Goal: Task Accomplishment & Management: Use online tool/utility

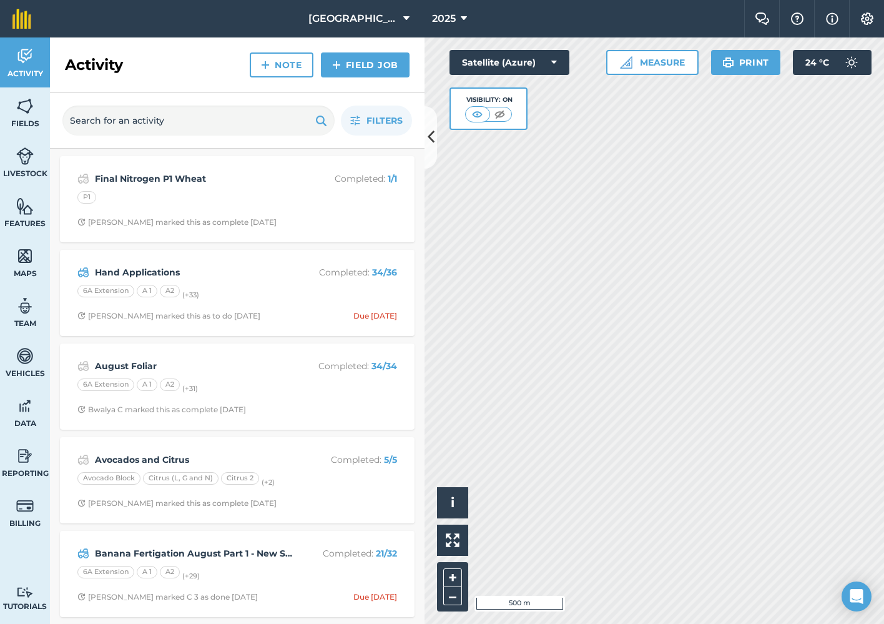
click at [365, 67] on link "Field Job" at bounding box center [365, 64] width 89 height 25
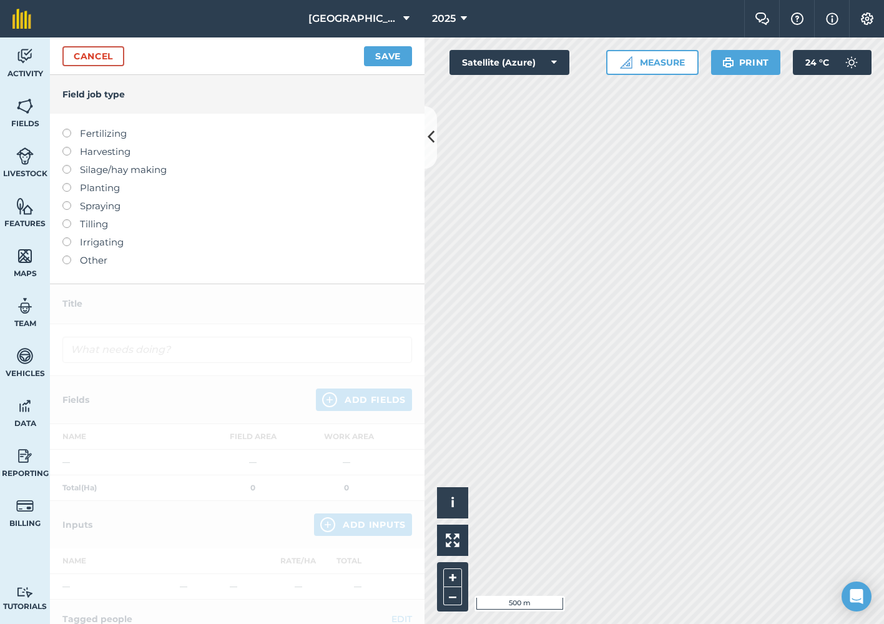
click at [65, 201] on label at bounding box center [70, 201] width 17 height 0
type input "Spraying"
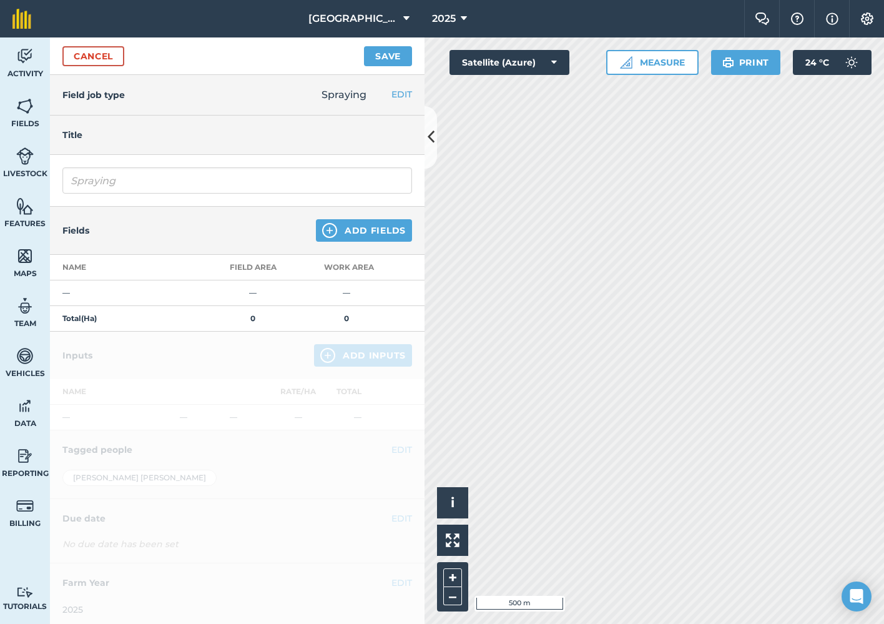
click at [367, 224] on button "Add Fields" at bounding box center [364, 230] width 96 height 22
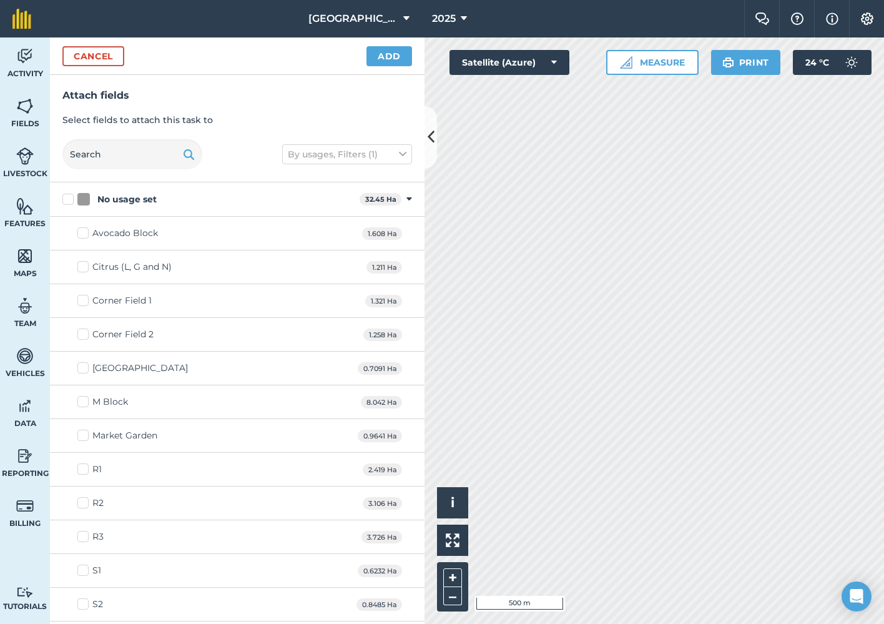
click at [86, 229] on label "Avocado Block" at bounding box center [117, 233] width 81 height 13
click at [86, 229] on input "Avocado Block" at bounding box center [81, 231] width 8 height 8
checkbox input "true"
click at [395, 59] on button "Add" at bounding box center [389, 56] width 46 height 20
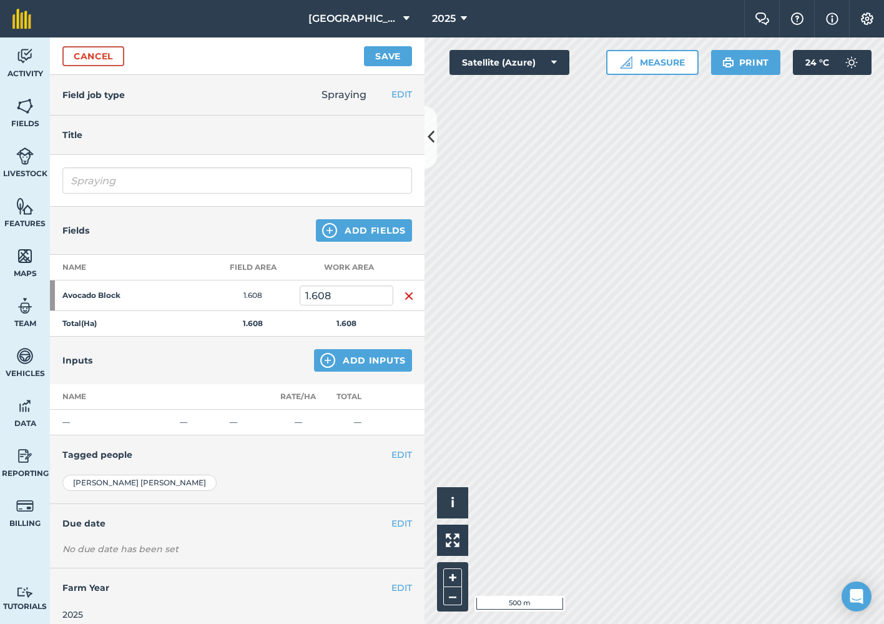
click at [379, 360] on button "Add Inputs" at bounding box center [363, 360] width 98 height 22
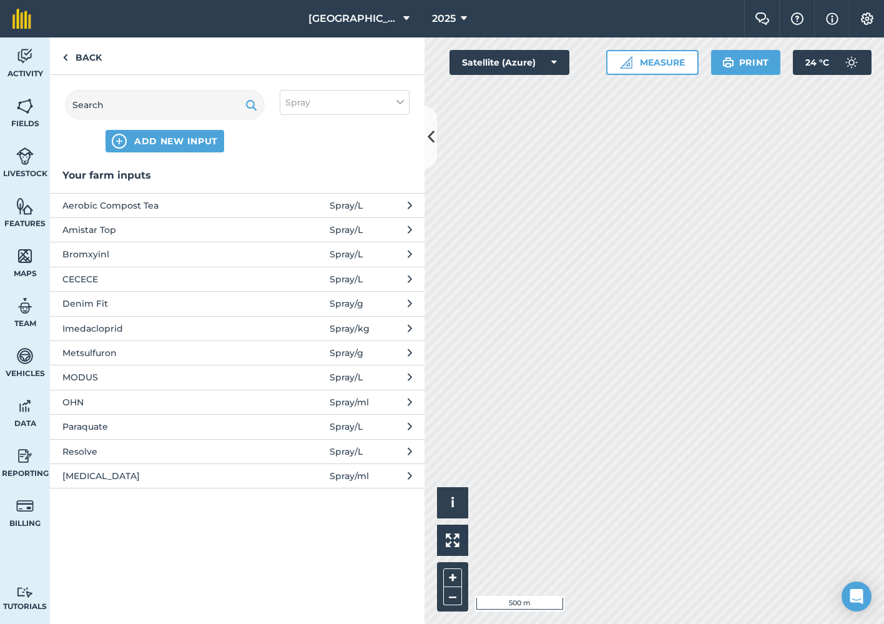
click at [187, 140] on span "ADD NEW INPUT" at bounding box center [176, 141] width 84 height 12
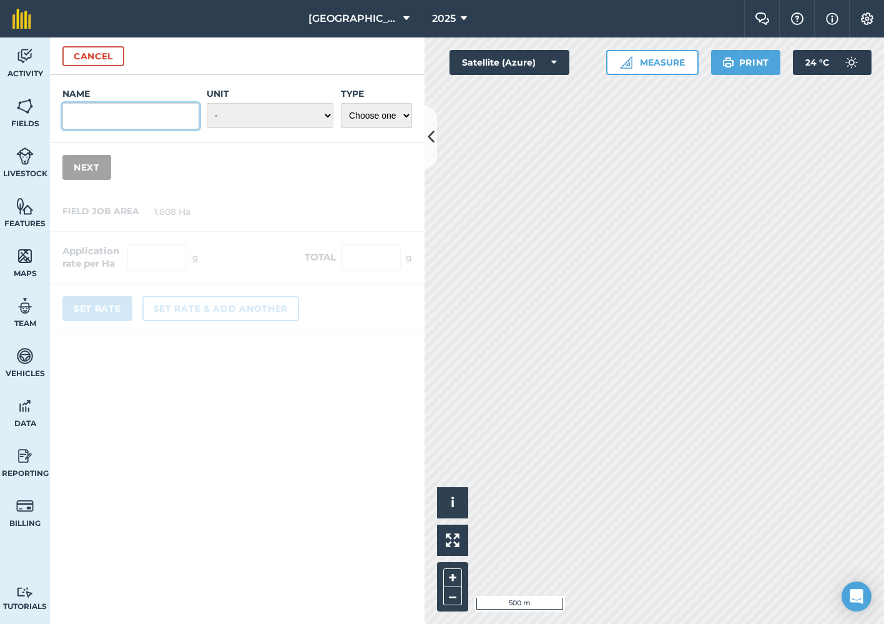
click at [162, 113] on input "Name" at bounding box center [130, 116] width 137 height 26
type input "Empower"
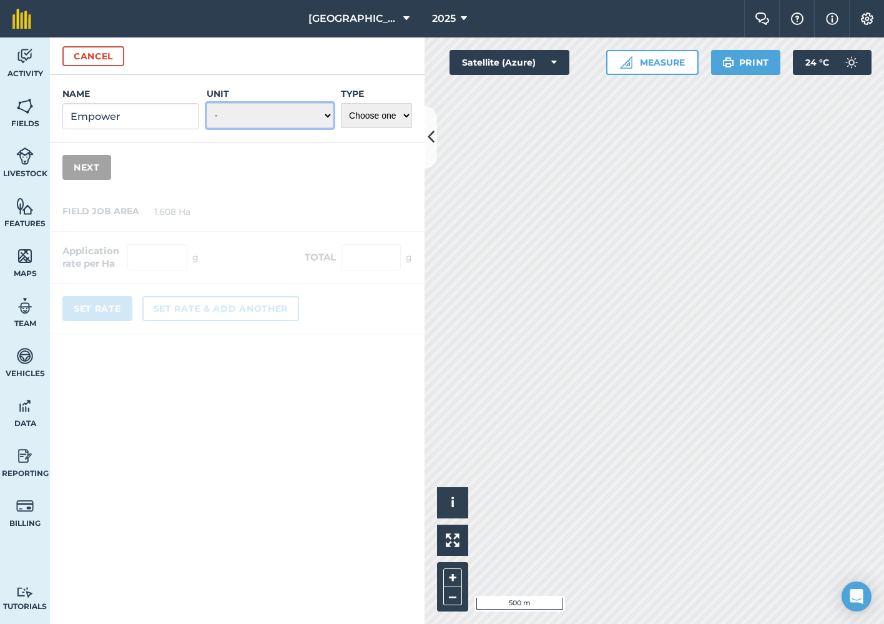
select select "KILOGRAMS"
select select "SPRAY"
click at [103, 166] on button "Next" at bounding box center [86, 167] width 49 height 25
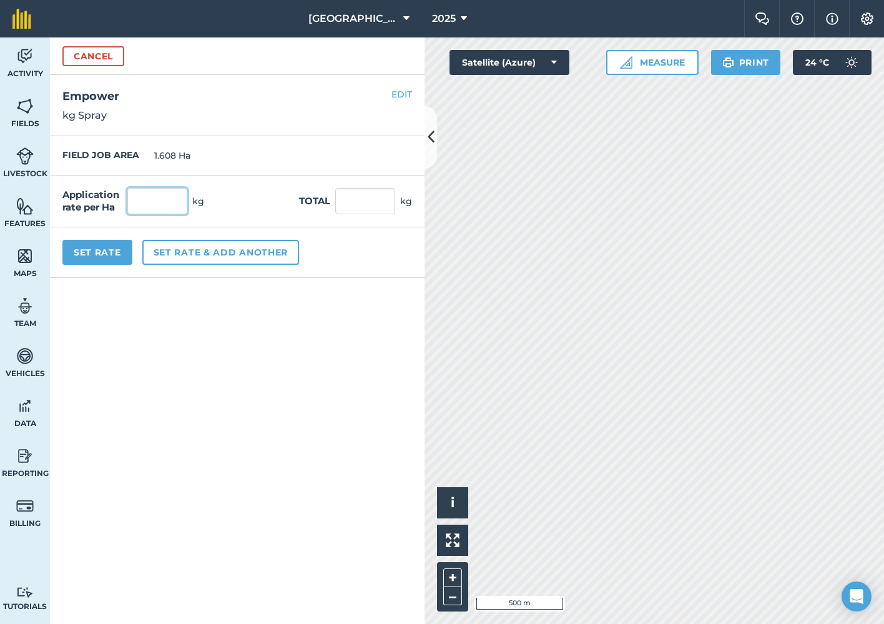
click at [159, 205] on input "text" at bounding box center [157, 201] width 60 height 26
click at [113, 48] on button "Cancel" at bounding box center [93, 56] width 62 height 20
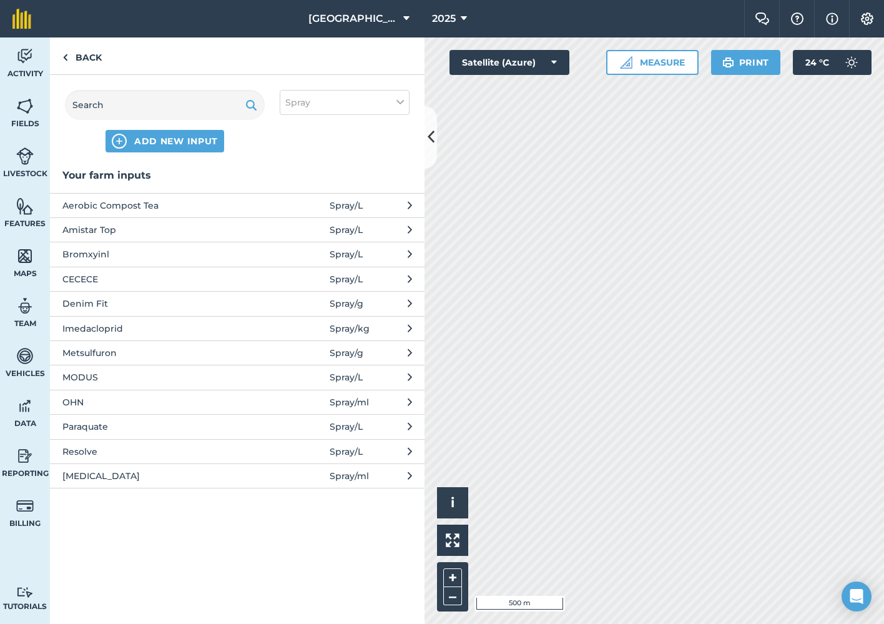
click at [336, 100] on button "Spray" at bounding box center [345, 102] width 130 height 25
click at [32, 59] on img at bounding box center [24, 56] width 17 height 19
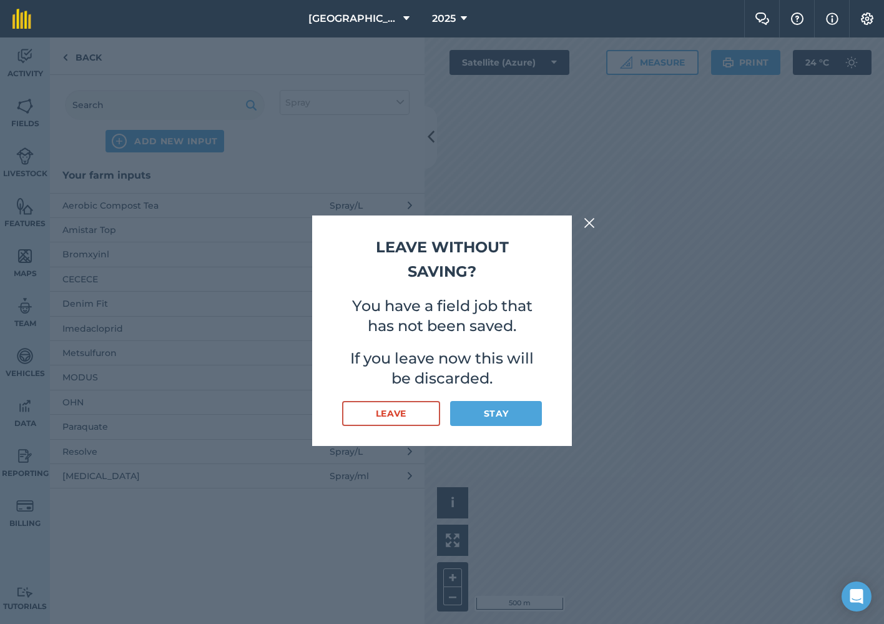
click at [408, 404] on button "Leave" at bounding box center [391, 413] width 98 height 25
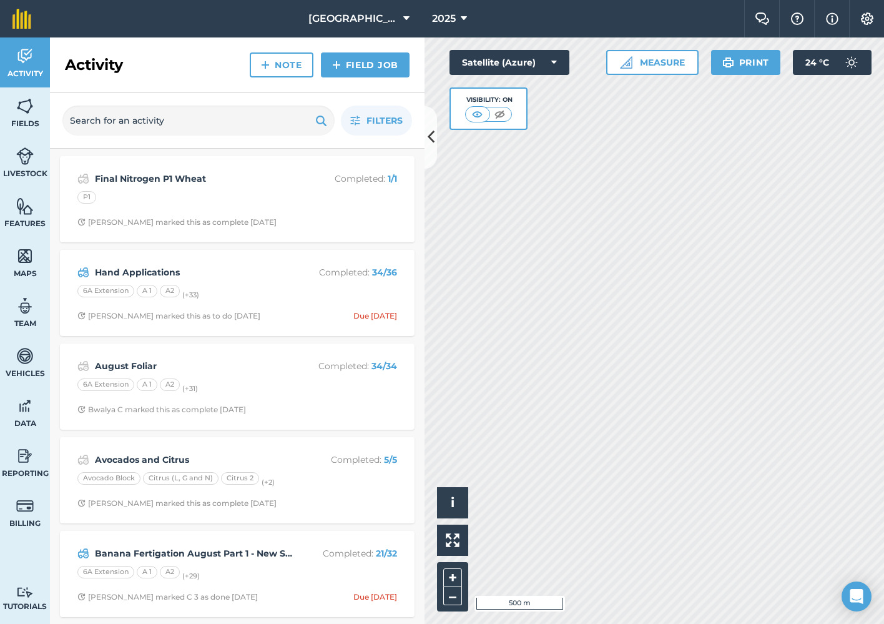
click at [24, 213] on img at bounding box center [24, 206] width 17 height 19
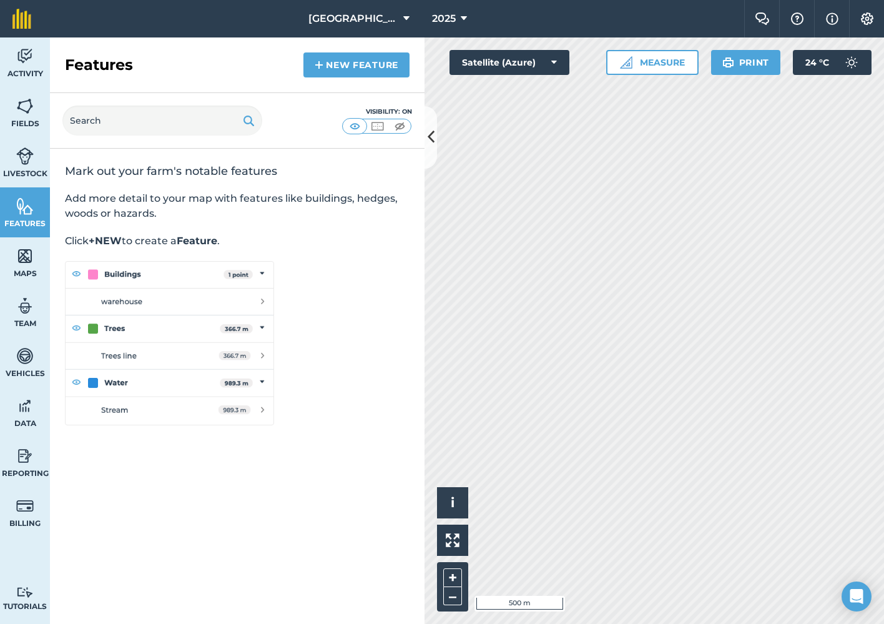
click at [25, 172] on span "Livestock" at bounding box center [25, 174] width 50 height 10
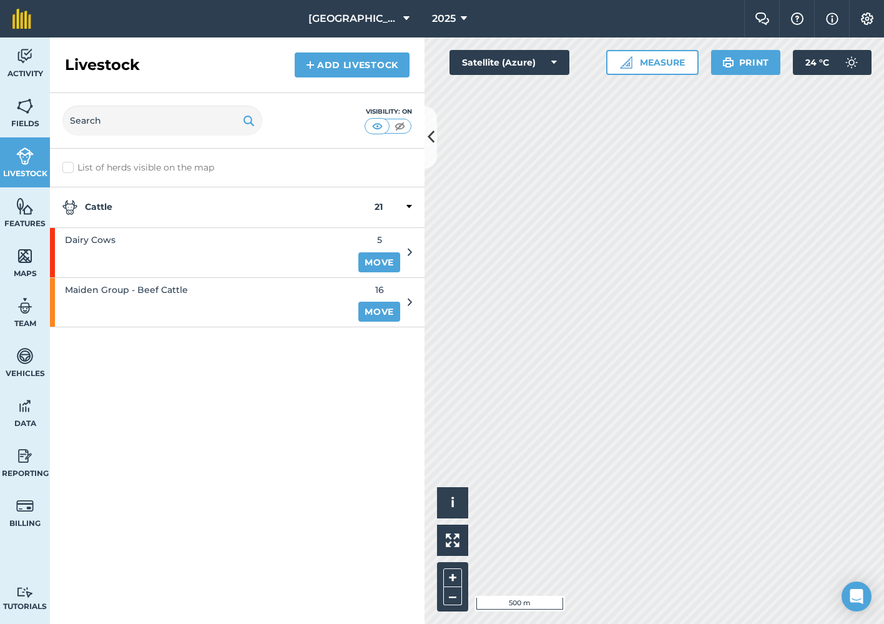
click at [31, 121] on span "Fields" at bounding box center [25, 124] width 50 height 10
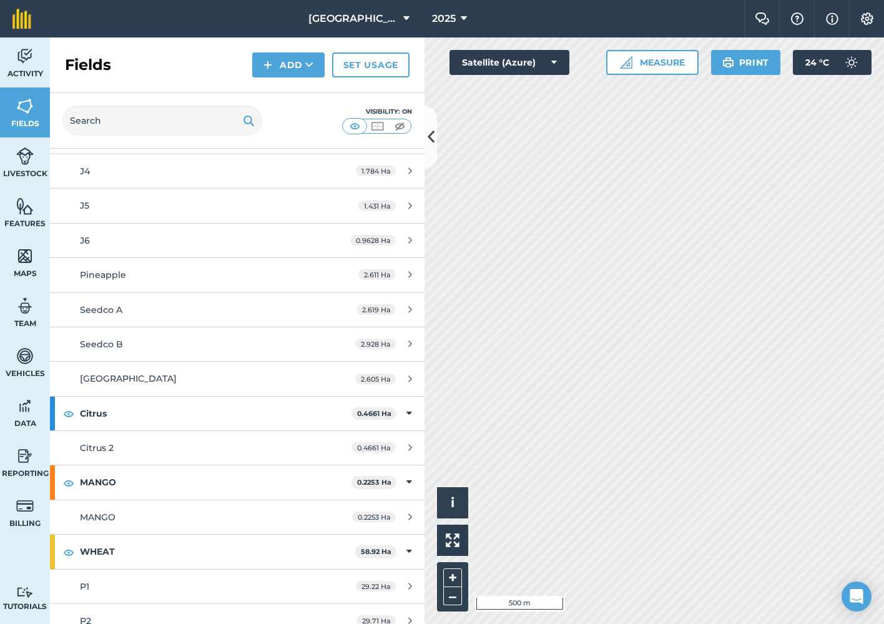
scroll to position [1574, 0]
click at [868, 20] on img at bounding box center [867, 18] width 15 height 12
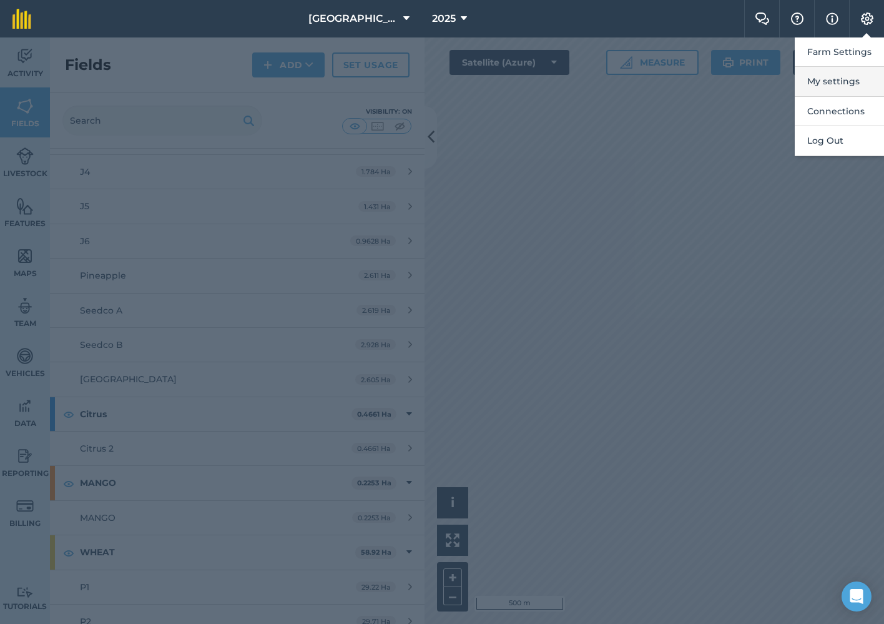
click at [843, 84] on button "My settings" at bounding box center [839, 81] width 89 height 29
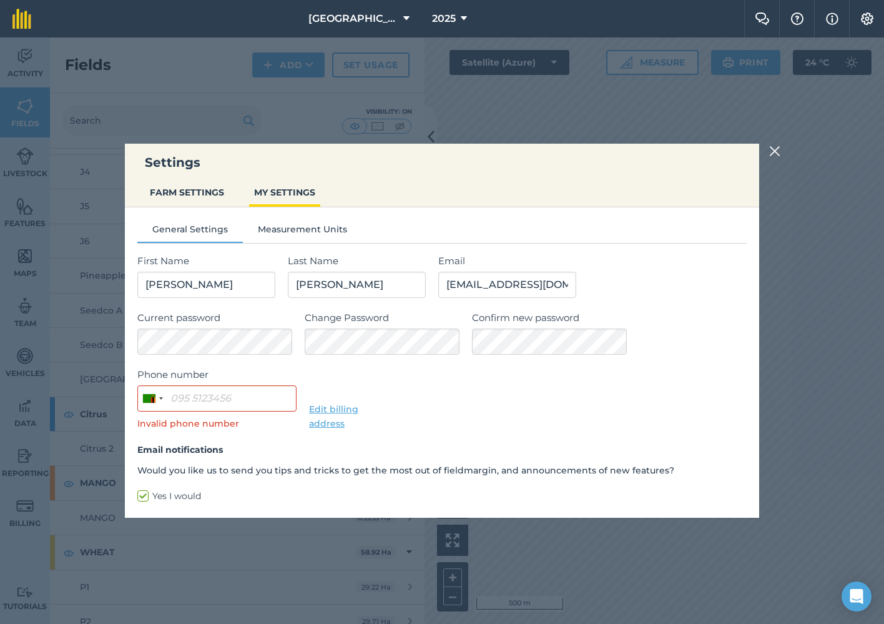
click at [179, 187] on button "FARM SETTINGS" at bounding box center [187, 192] width 84 height 24
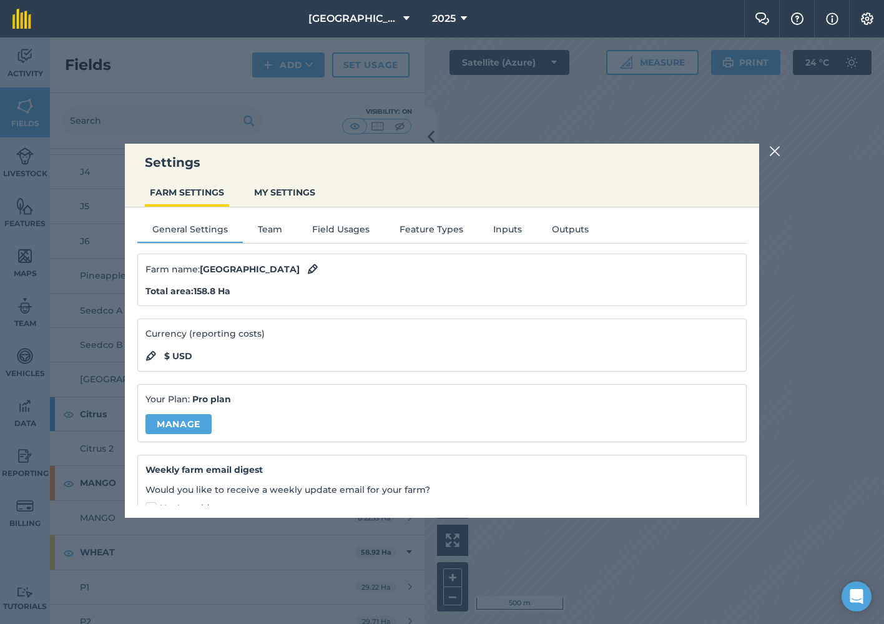
click at [511, 235] on button "Inputs" at bounding box center [507, 231] width 59 height 19
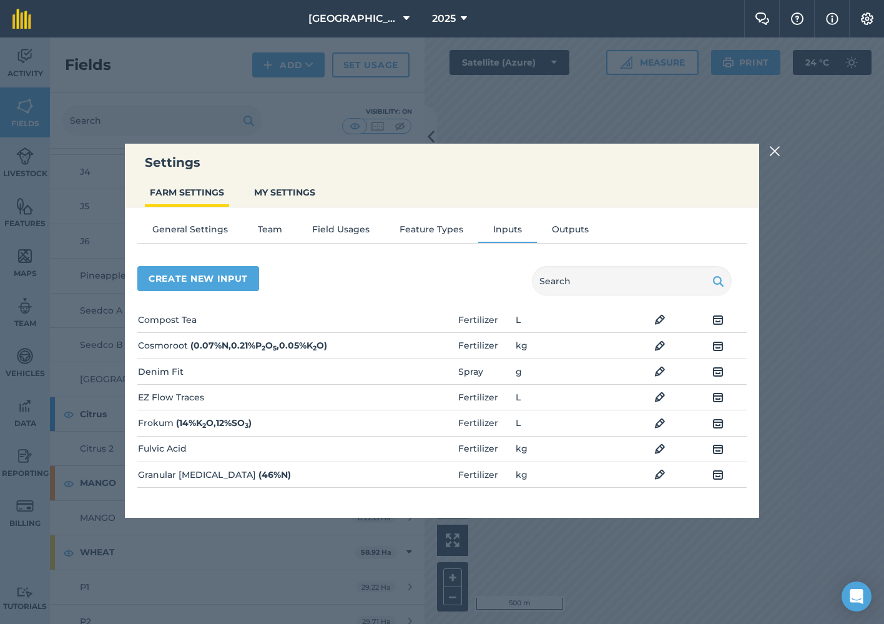
scroll to position [310, 0]
click at [223, 280] on button "Create new input" at bounding box center [198, 278] width 122 height 25
select select "SEED"
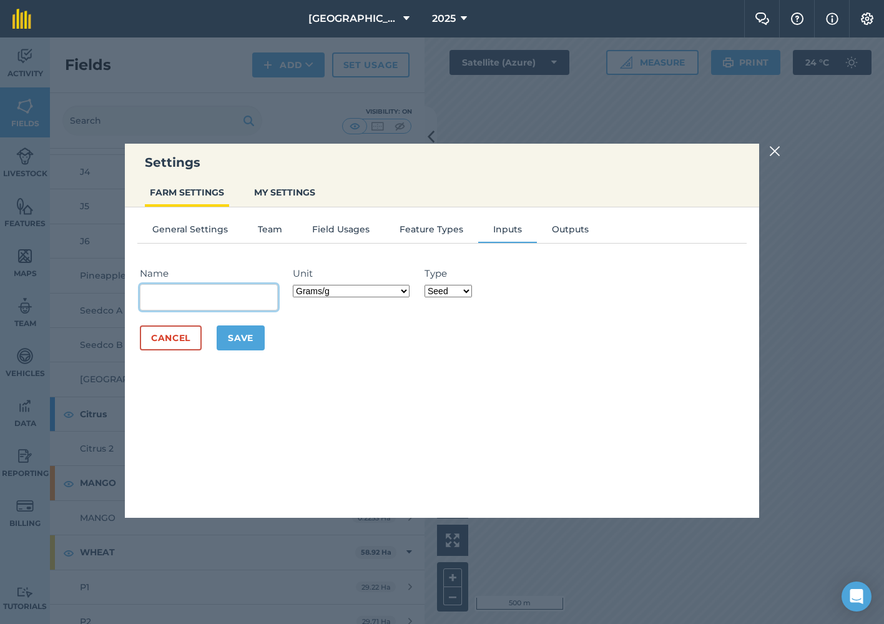
click at [225, 292] on input "Name" at bounding box center [209, 297] width 138 height 26
type input "Phosphite (Empower)"
select select "KILOGRAMS"
select select "FERTILIZER"
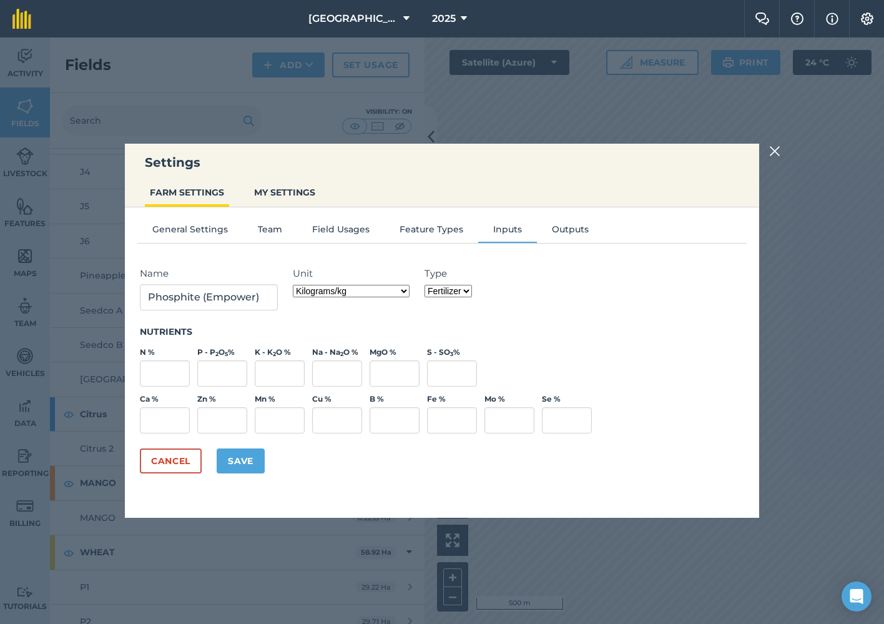
click at [248, 459] on button "Save" at bounding box center [241, 460] width 48 height 25
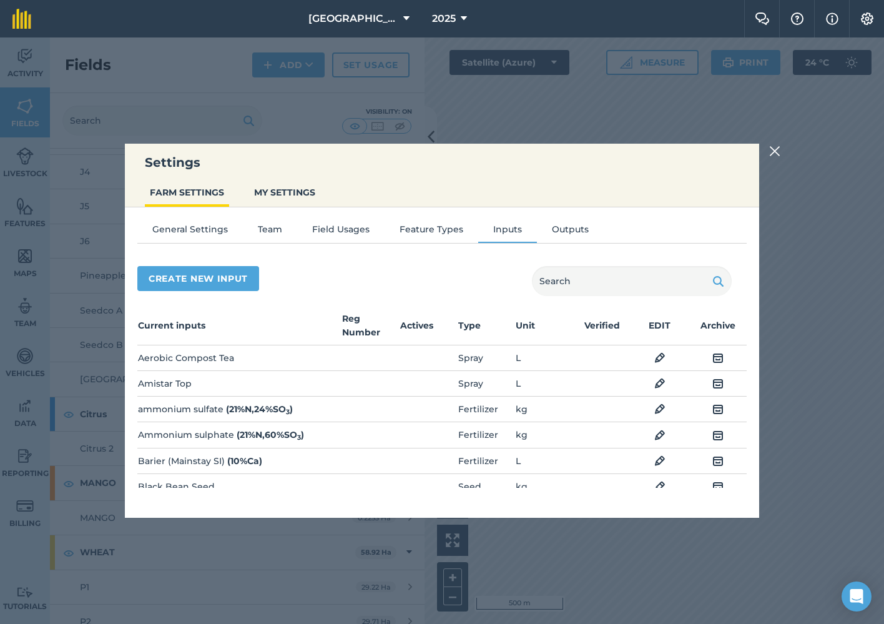
click at [776, 150] on img at bounding box center [774, 151] width 11 height 15
